Goal: Navigation & Orientation: Find specific page/section

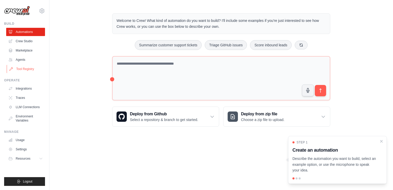
click at [25, 71] on link "Tool Registry" at bounding box center [26, 69] width 39 height 8
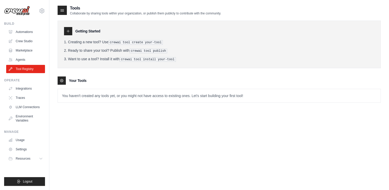
click at [23, 10] on img at bounding box center [17, 11] width 26 height 10
click at [20, 10] on img at bounding box center [17, 11] width 26 height 10
click at [62, 79] on icon at bounding box center [62, 80] width 4 height 4
click at [64, 11] on icon at bounding box center [62, 11] width 3 height 2
